Goal: Task Accomplishment & Management: Use online tool/utility

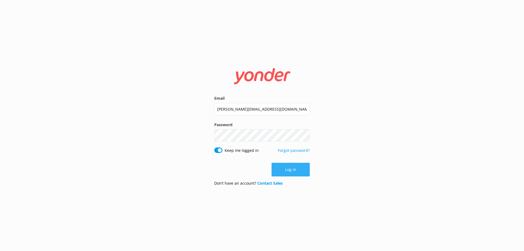
click at [304, 172] on button "Log in" at bounding box center [290, 170] width 38 height 14
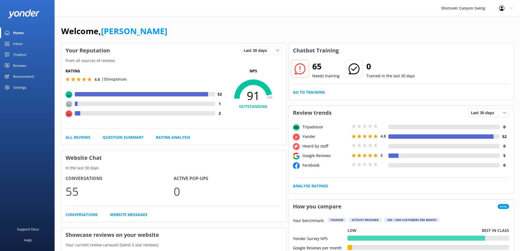
click at [25, 63] on div "Reviews" at bounding box center [19, 65] width 13 height 11
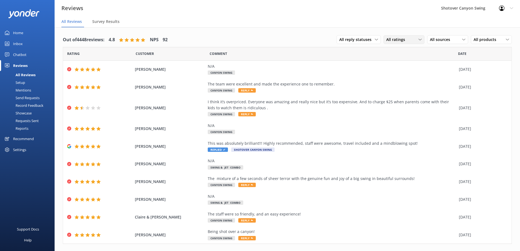
click at [403, 43] on span "All ratings" at bounding box center [397, 40] width 22 height 6
click at [398, 41] on span "All ratings" at bounding box center [397, 40] width 22 height 6
click at [449, 40] on div "All sources" at bounding box center [447, 40] width 38 height 6
click at [436, 103] on div "Google reviews" at bounding box center [451, 105] width 32 height 5
